Goal: Navigation & Orientation: Find specific page/section

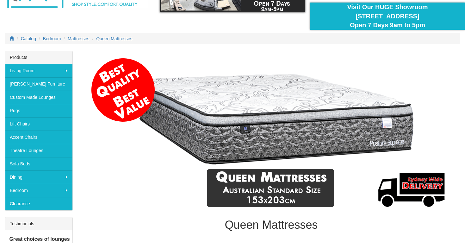
scroll to position [53, 0]
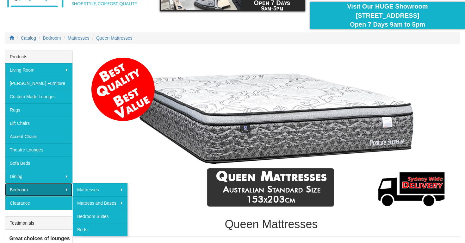
click at [67, 187] on link "Bedroom" at bounding box center [38, 189] width 67 height 13
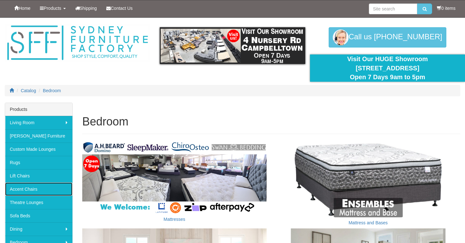
click at [67, 187] on link "Accent Chairs" at bounding box center [38, 188] width 67 height 13
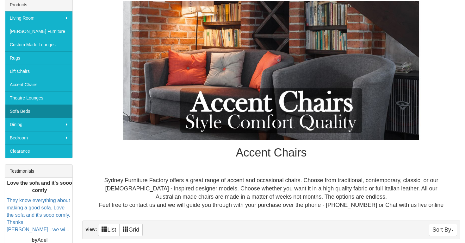
scroll to position [117, 0]
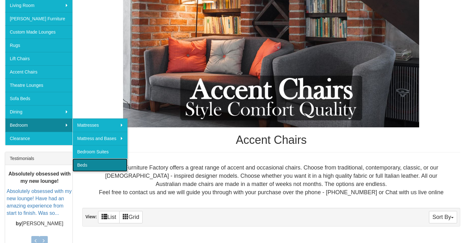
click at [84, 165] on link "Beds" at bounding box center [100, 164] width 55 height 13
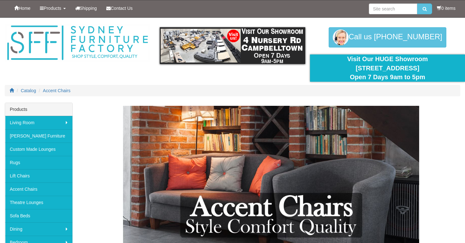
scroll to position [117, 0]
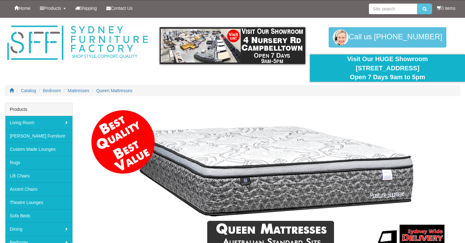
scroll to position [53, 0]
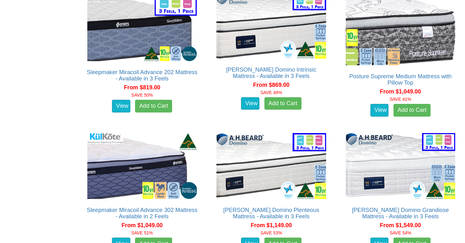
scroll to position [1385, 0]
